Goal: Find specific page/section: Find specific page/section

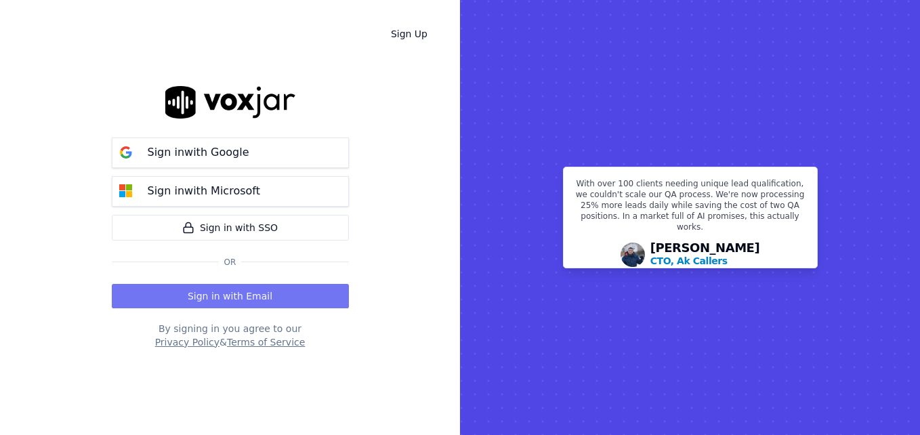
click at [213, 295] on button "Sign in with Email" at bounding box center [230, 296] width 237 height 24
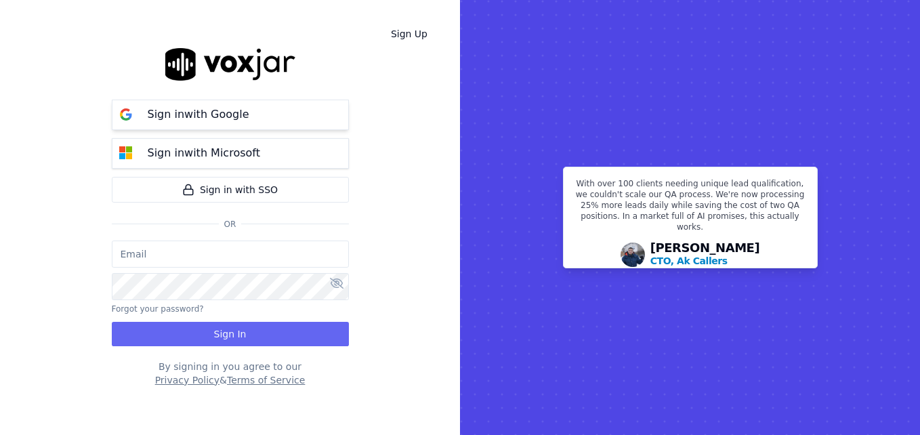
click at [229, 110] on p "Sign in with Google" at bounding box center [199, 114] width 102 height 16
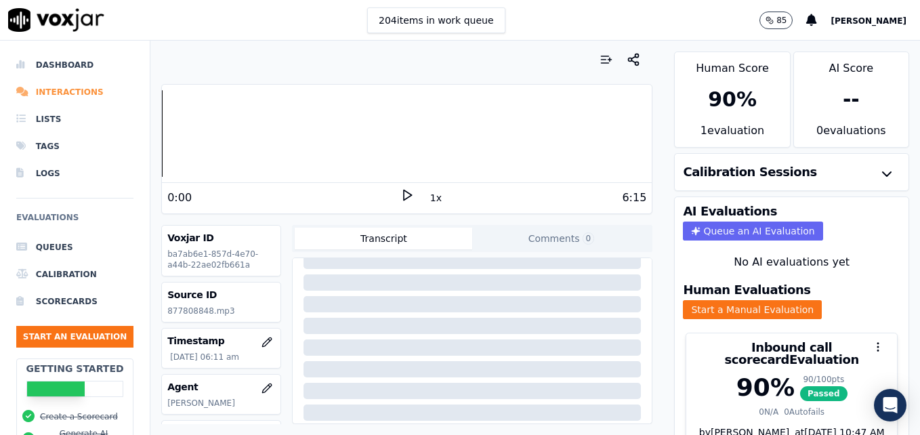
click at [77, 91] on li "Interactions" at bounding box center [74, 92] width 117 height 27
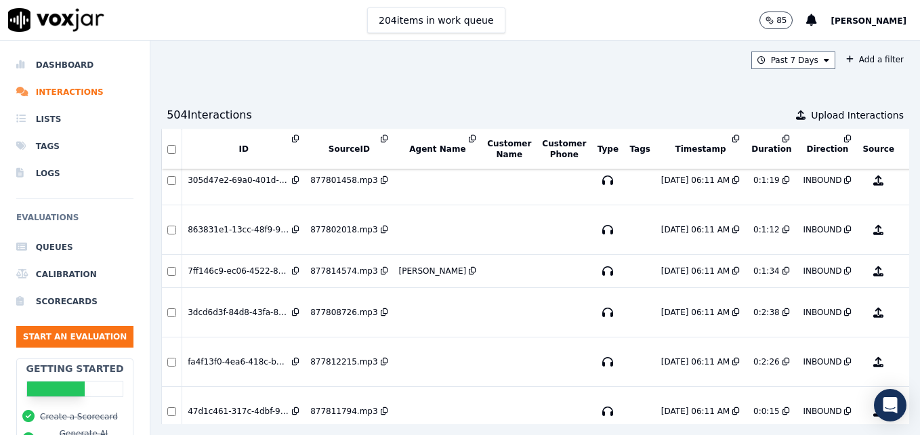
scroll to position [609, 0]
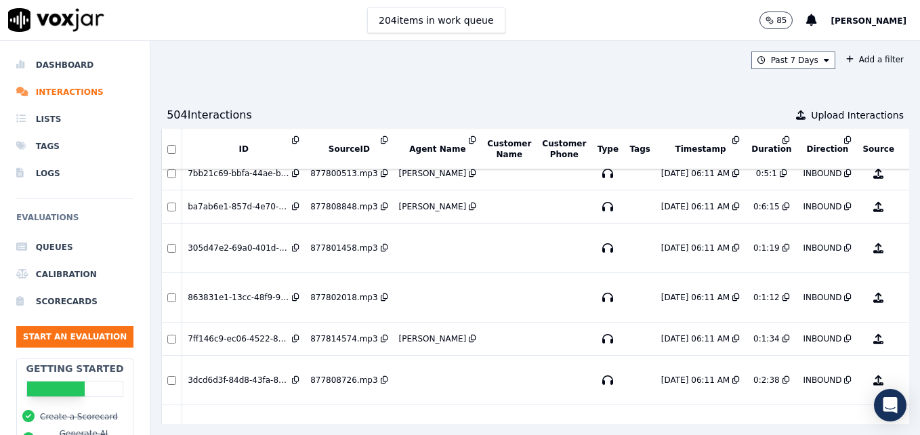
drag, startPoint x: 618, startPoint y: 56, endPoint x: 709, endPoint y: 396, distance: 352.5
click at [709, 395] on div "Past 7 Days Add a filter 504 Interaction s Upload Interactions ID SourceID Agen…" at bounding box center [534, 238] width 769 height 394
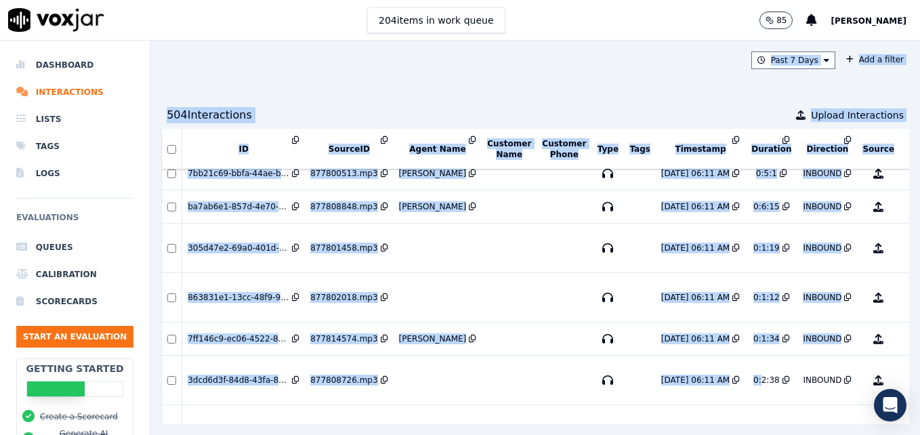
click at [405, 91] on div "Past 7 Days Add a filter 504 Interaction s Upload Interactions ID SourceID Agen…" at bounding box center [534, 238] width 769 height 394
